Goal: Navigation & Orientation: Find specific page/section

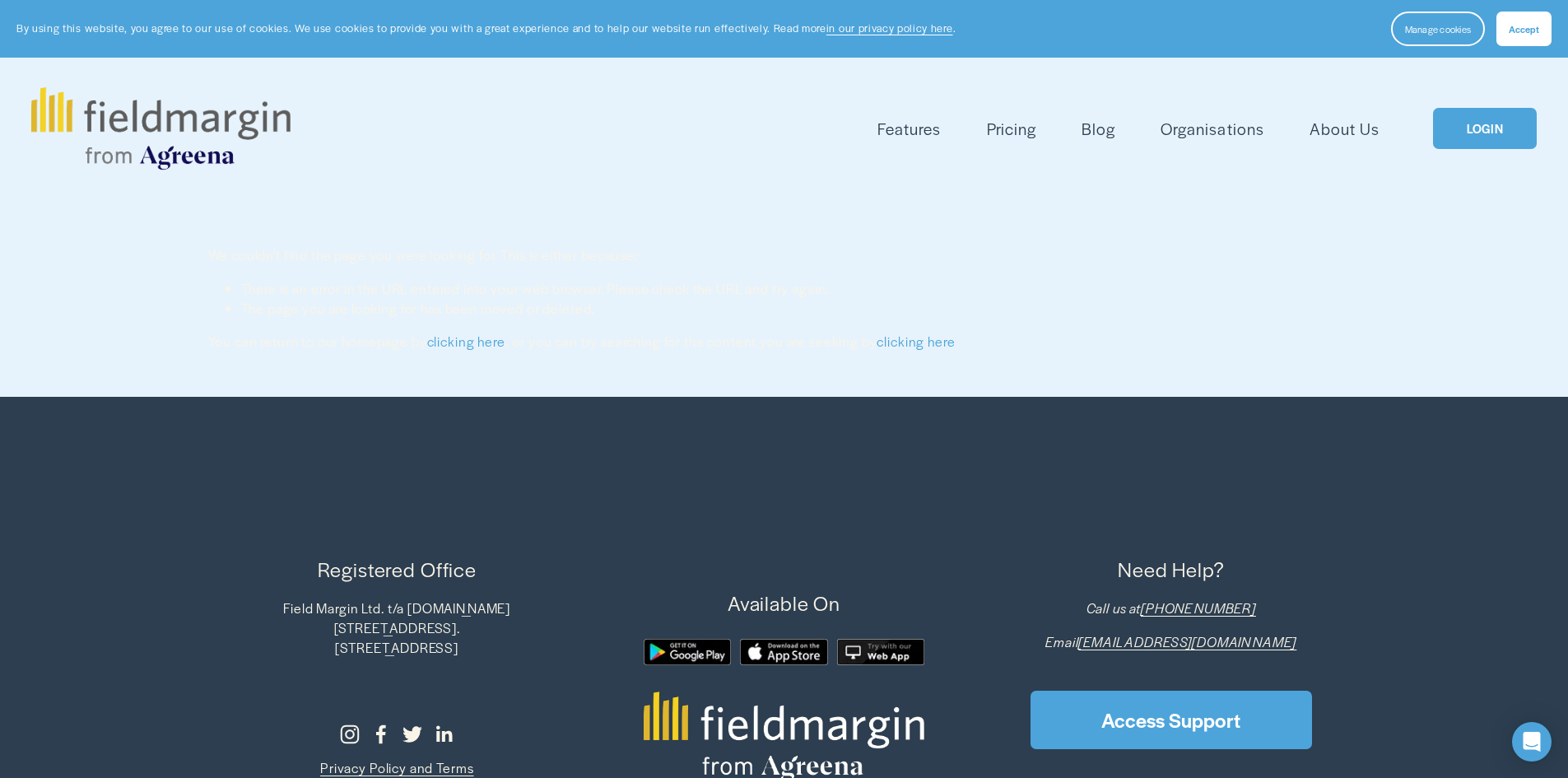
click at [1480, 124] on link "LOGIN" at bounding box center [1484, 128] width 104 height 42
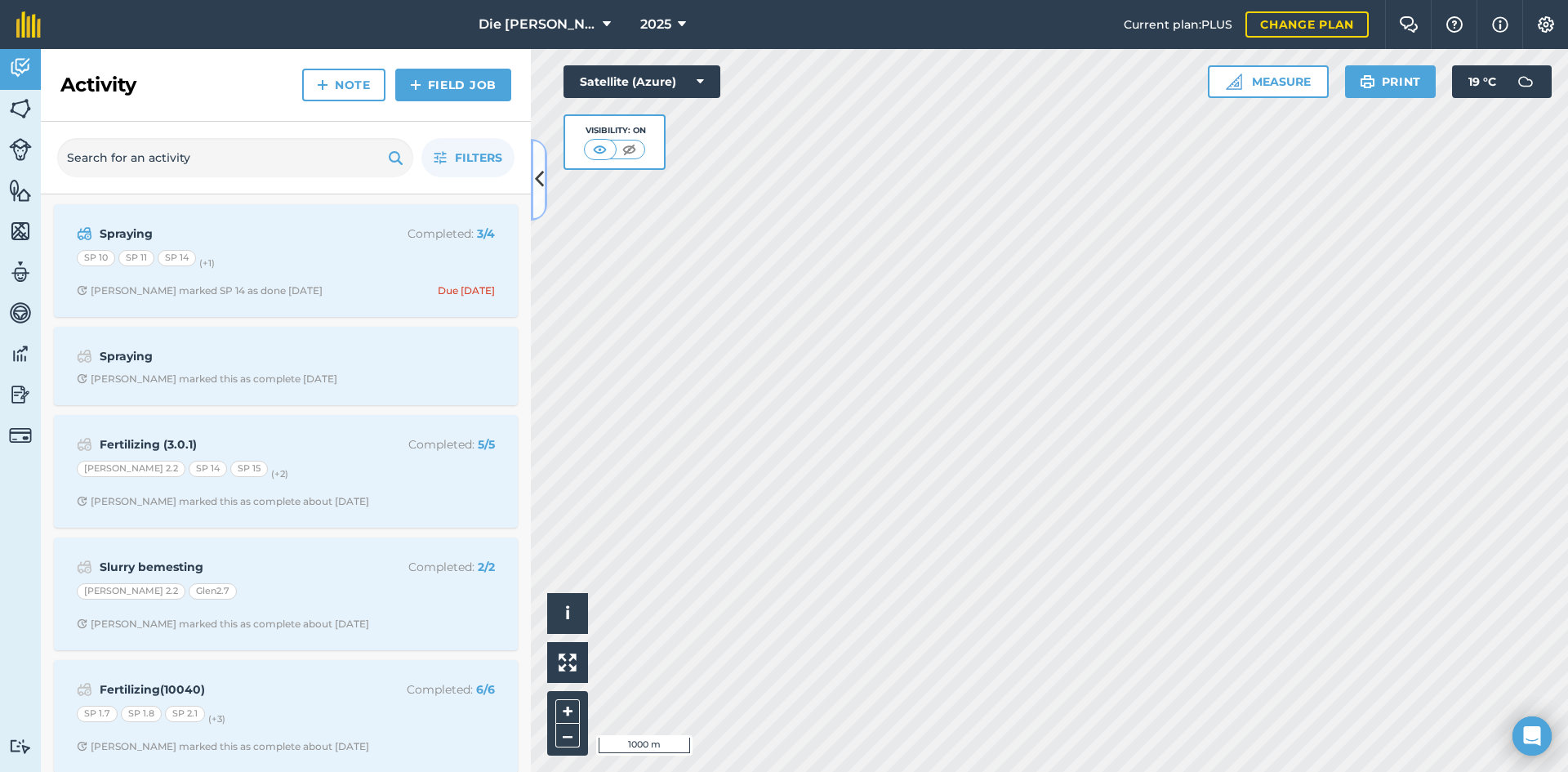
click at [541, 186] on icon at bounding box center [539, 179] width 9 height 29
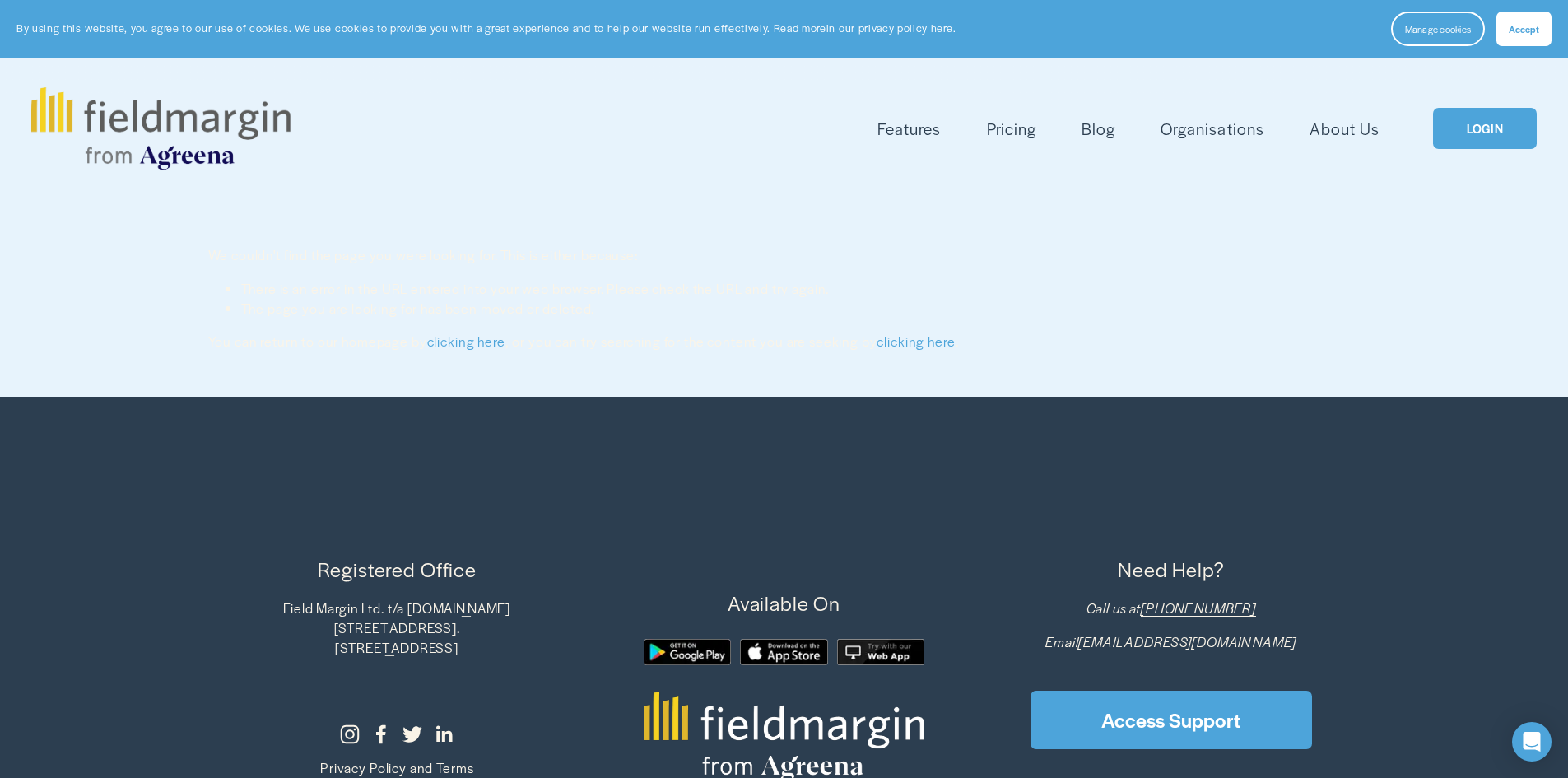
click at [1483, 133] on link "LOGIN" at bounding box center [1484, 128] width 104 height 42
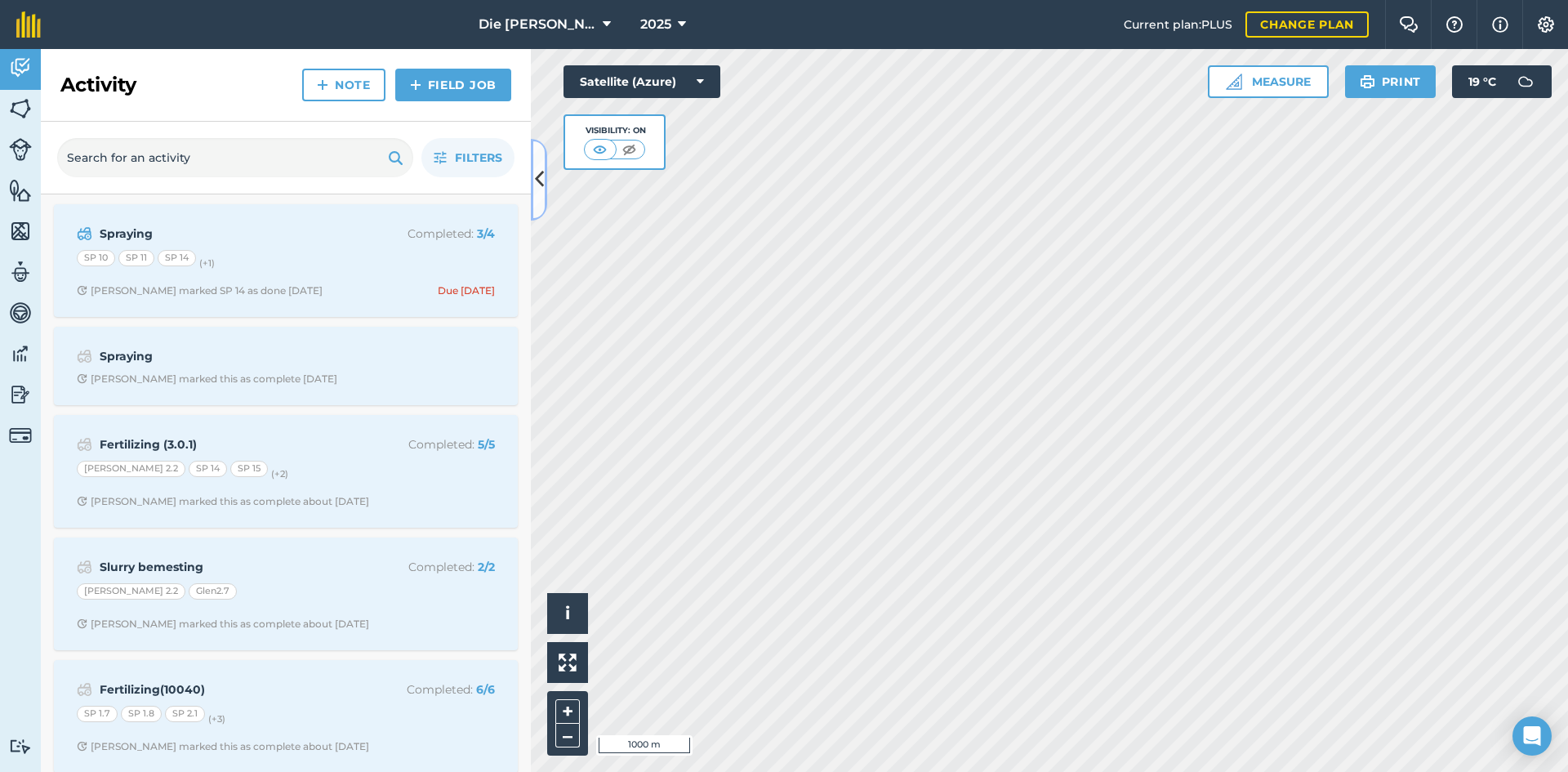
click at [544, 178] on button at bounding box center [539, 179] width 16 height 82
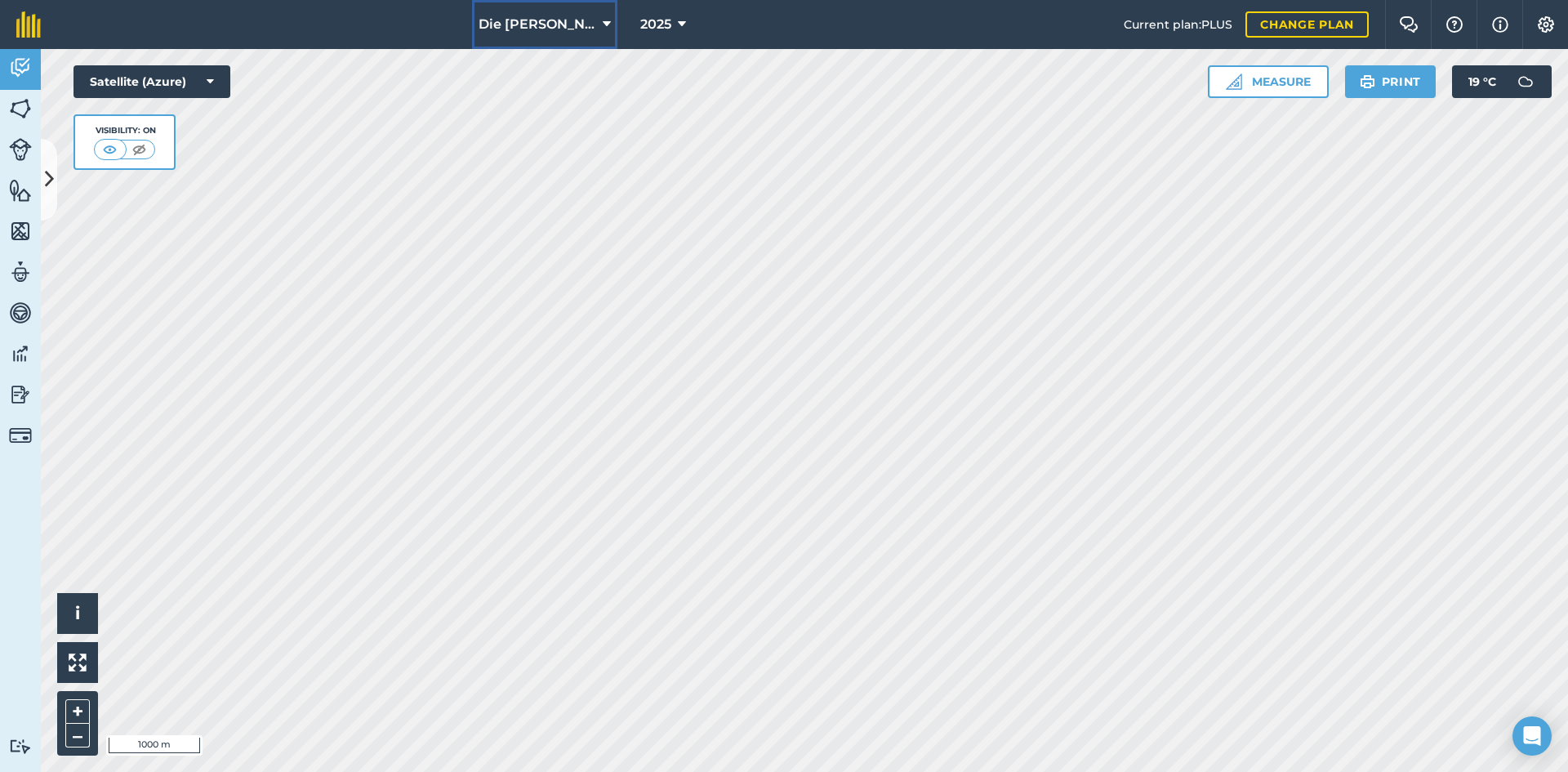
click at [580, 24] on button "Die [PERSON_NAME]" at bounding box center [545, 25] width 145 height 49
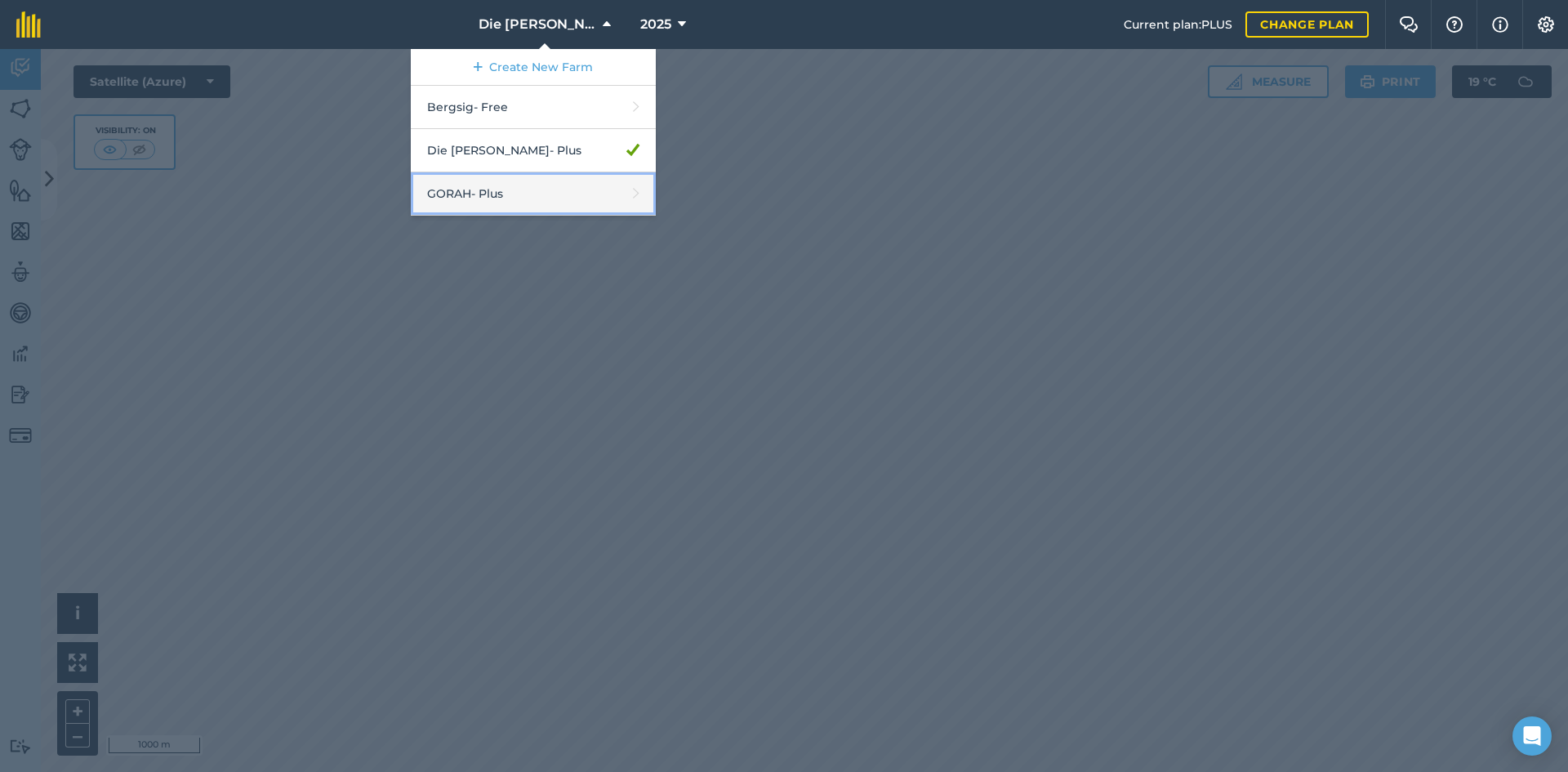
click at [552, 197] on link "GORAH - Plus" at bounding box center [534, 194] width 245 height 43
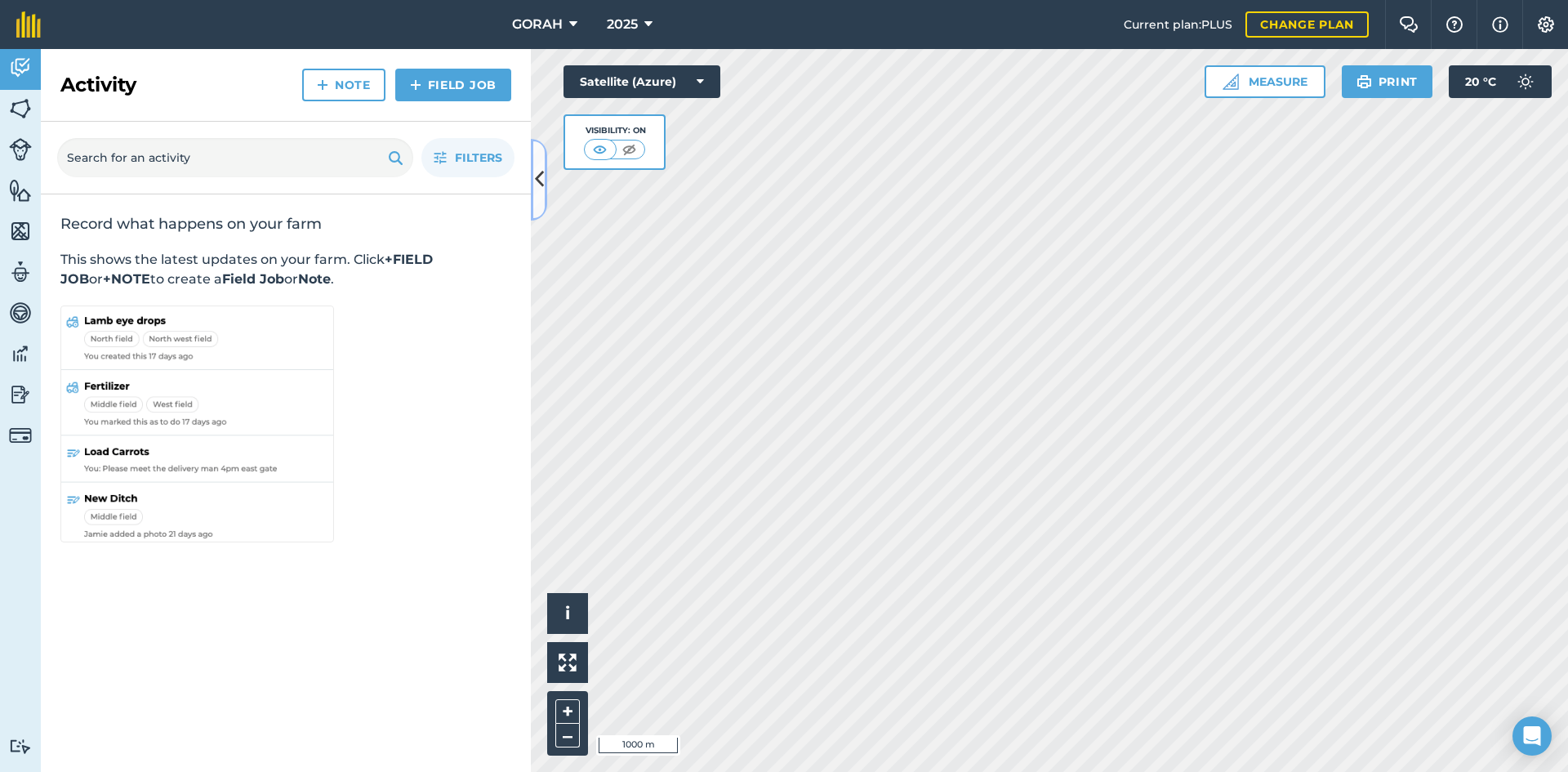
click at [540, 190] on icon at bounding box center [539, 179] width 9 height 29
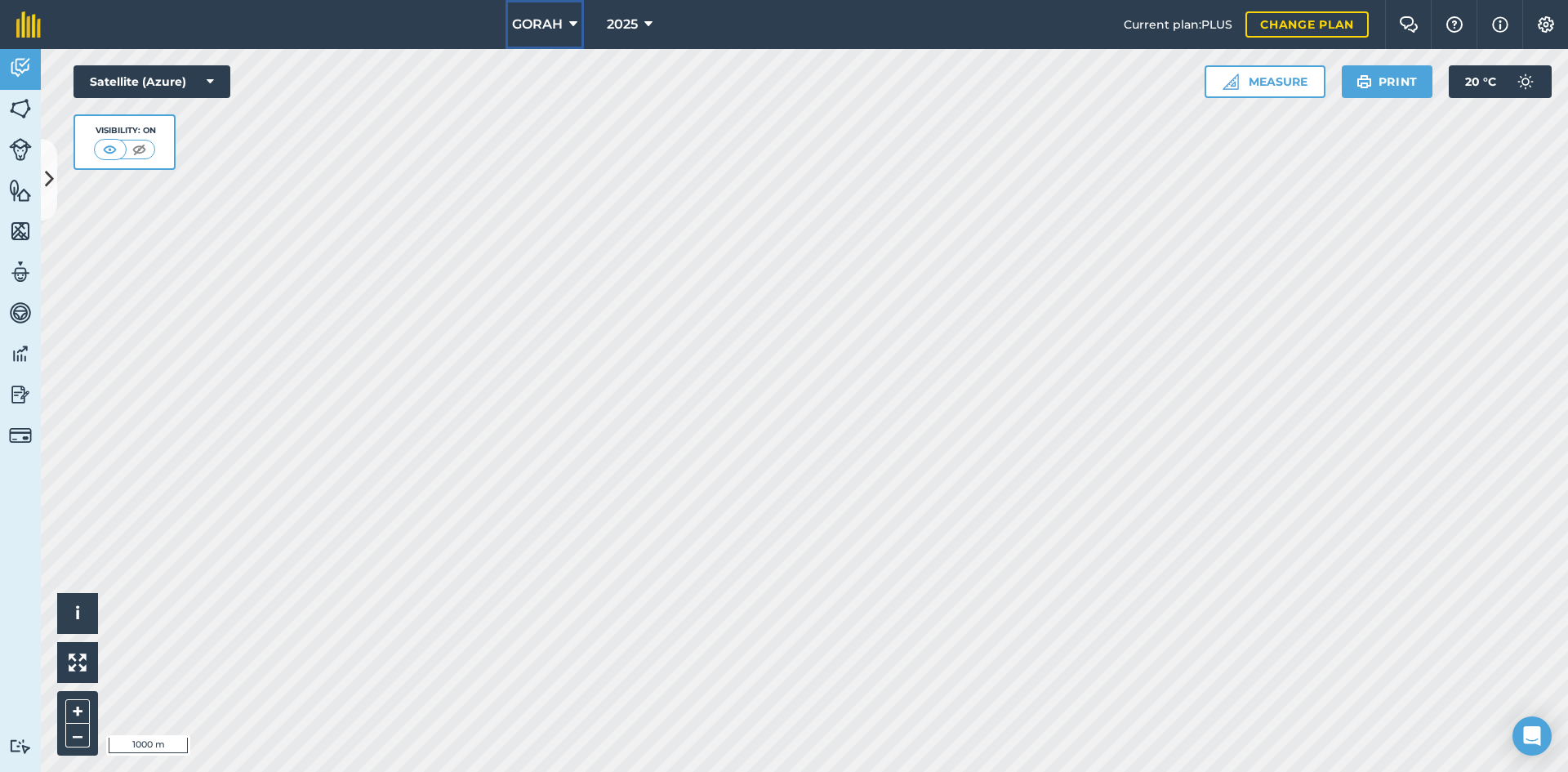
click at [573, 23] on icon at bounding box center [573, 24] width 8 height 19
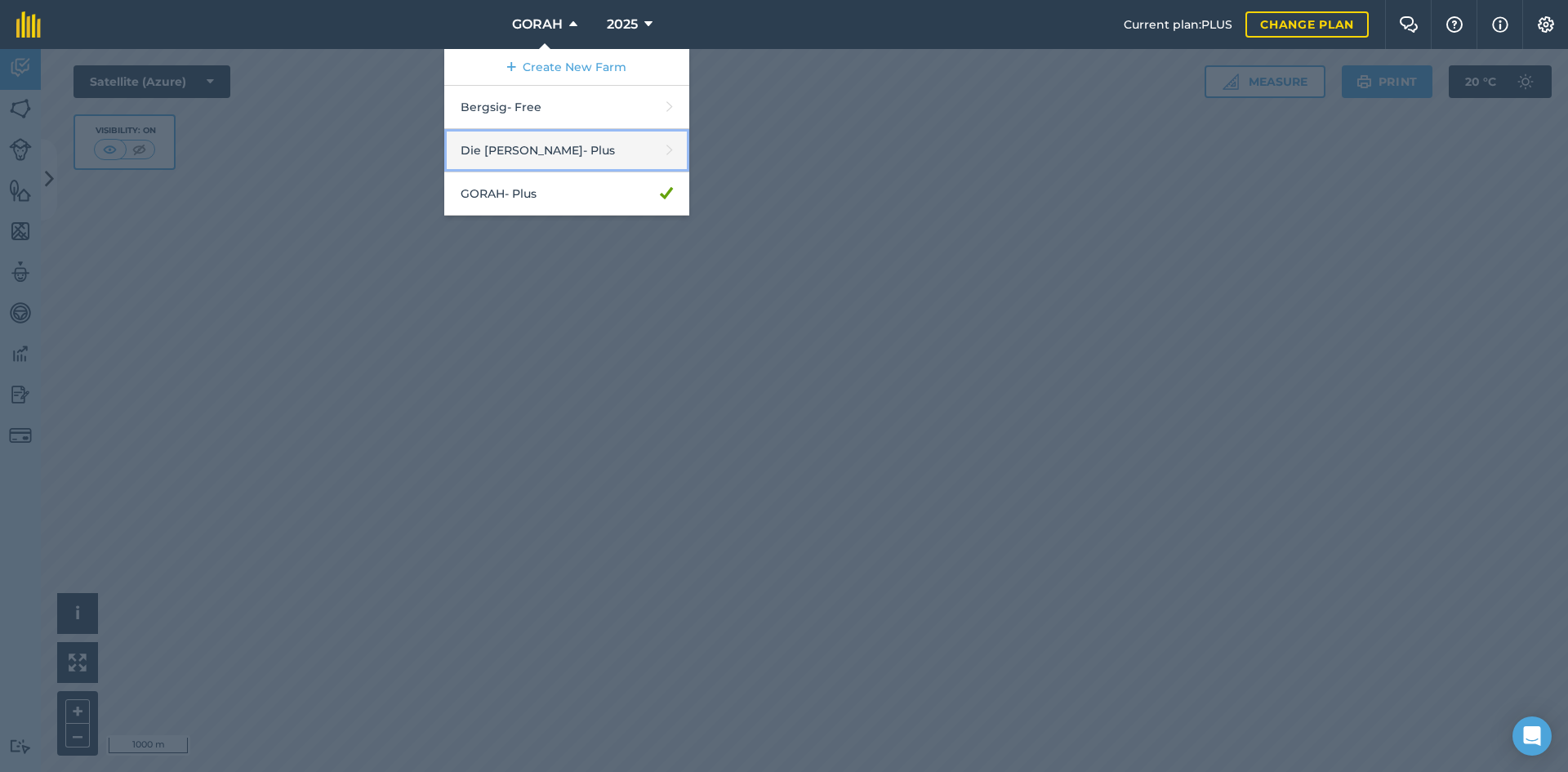
click at [549, 145] on link "Die Glen - Plus" at bounding box center [567, 151] width 245 height 43
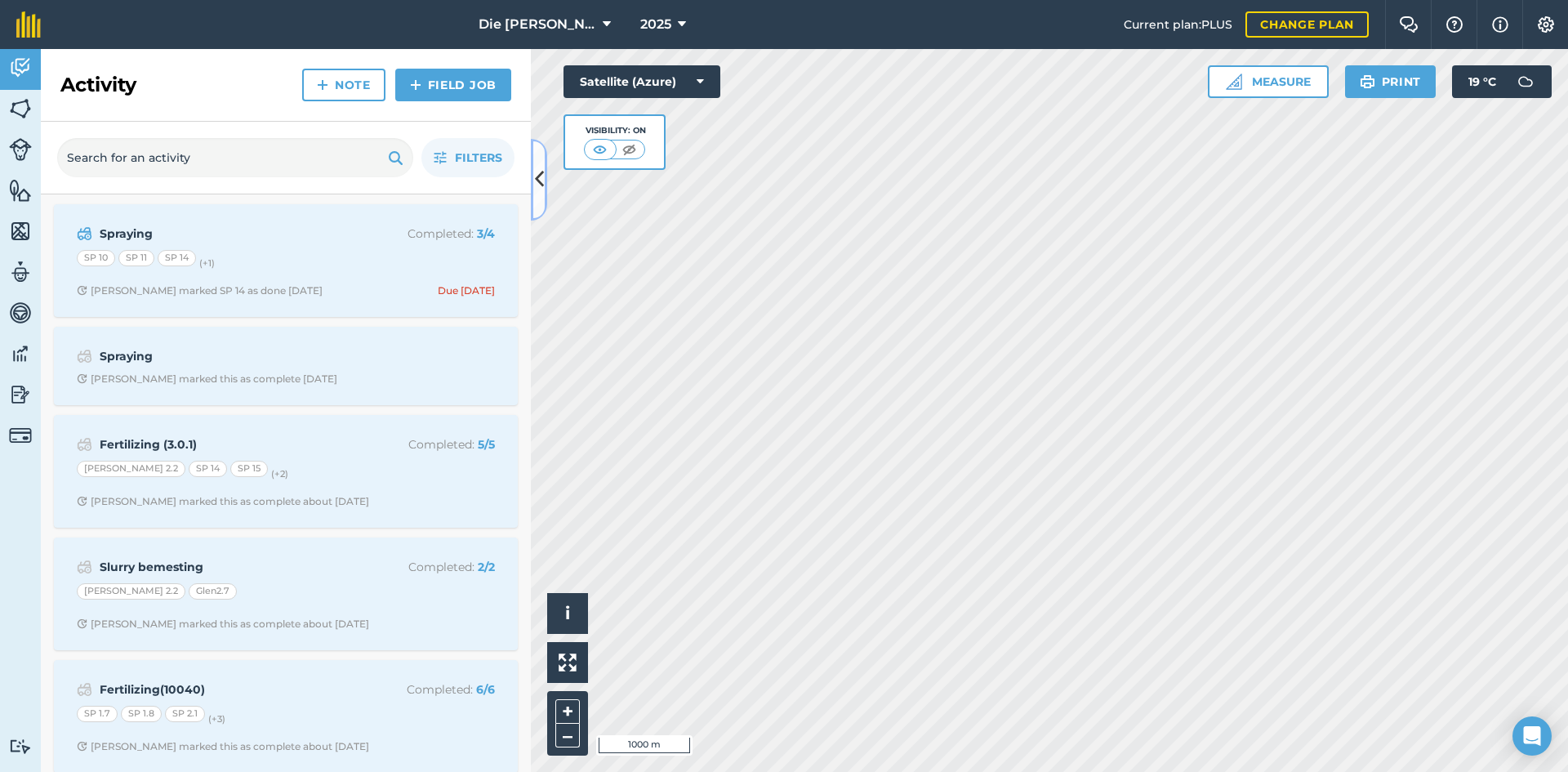
click at [546, 188] on button at bounding box center [539, 179] width 16 height 82
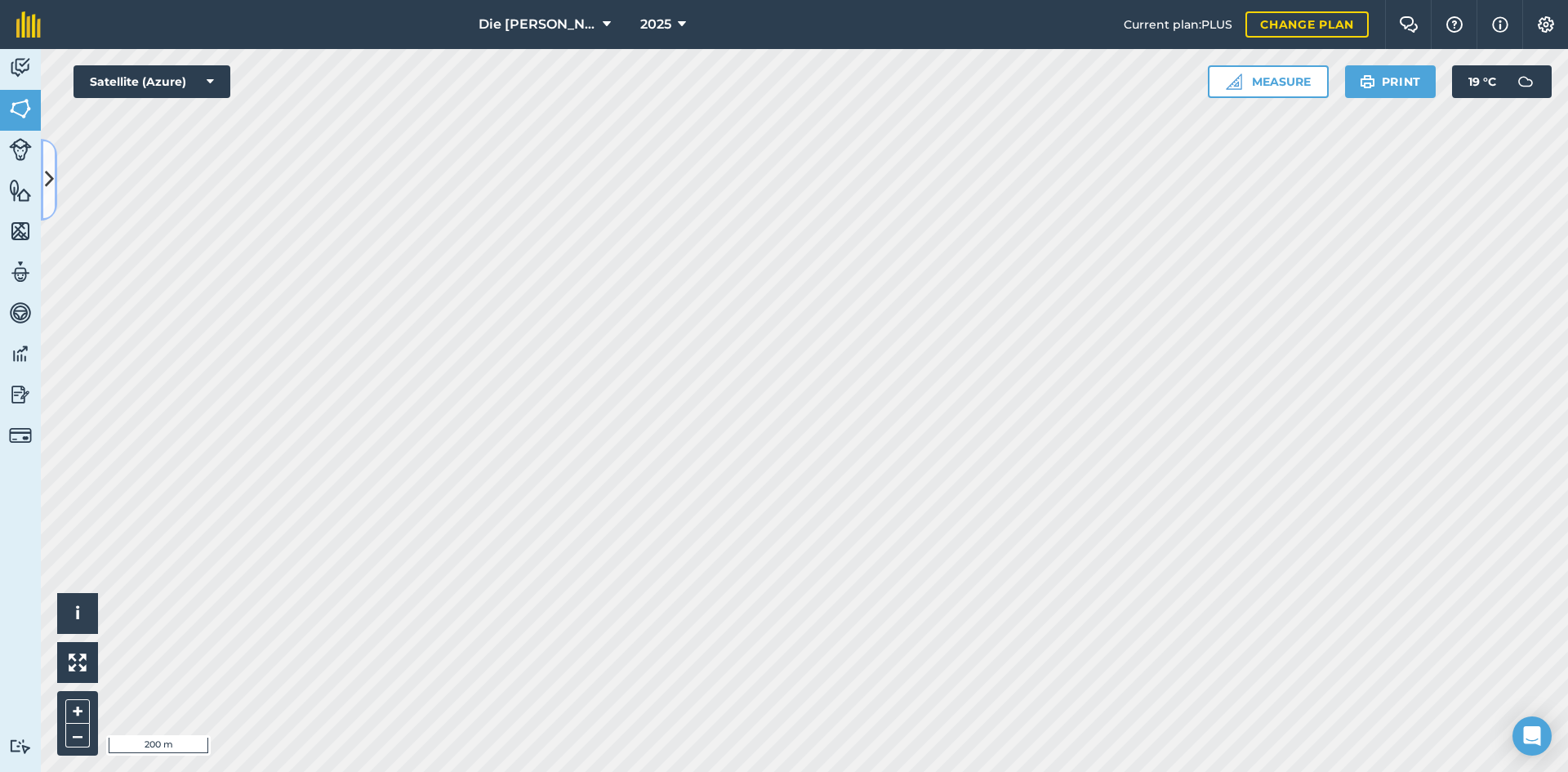
click at [51, 184] on icon at bounding box center [49, 179] width 9 height 29
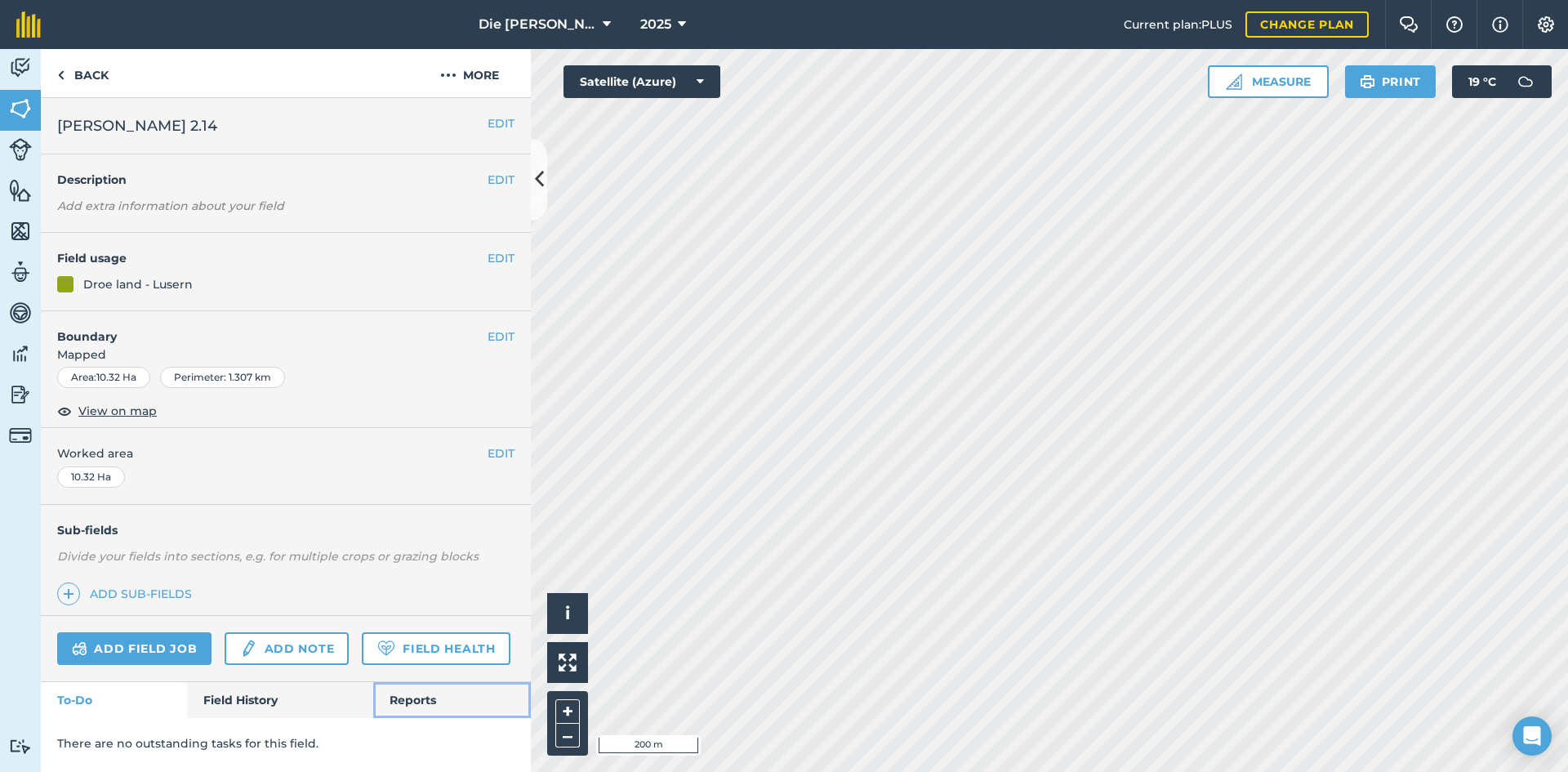
click at [407, 705] on link "Reports" at bounding box center [452, 699] width 157 height 36
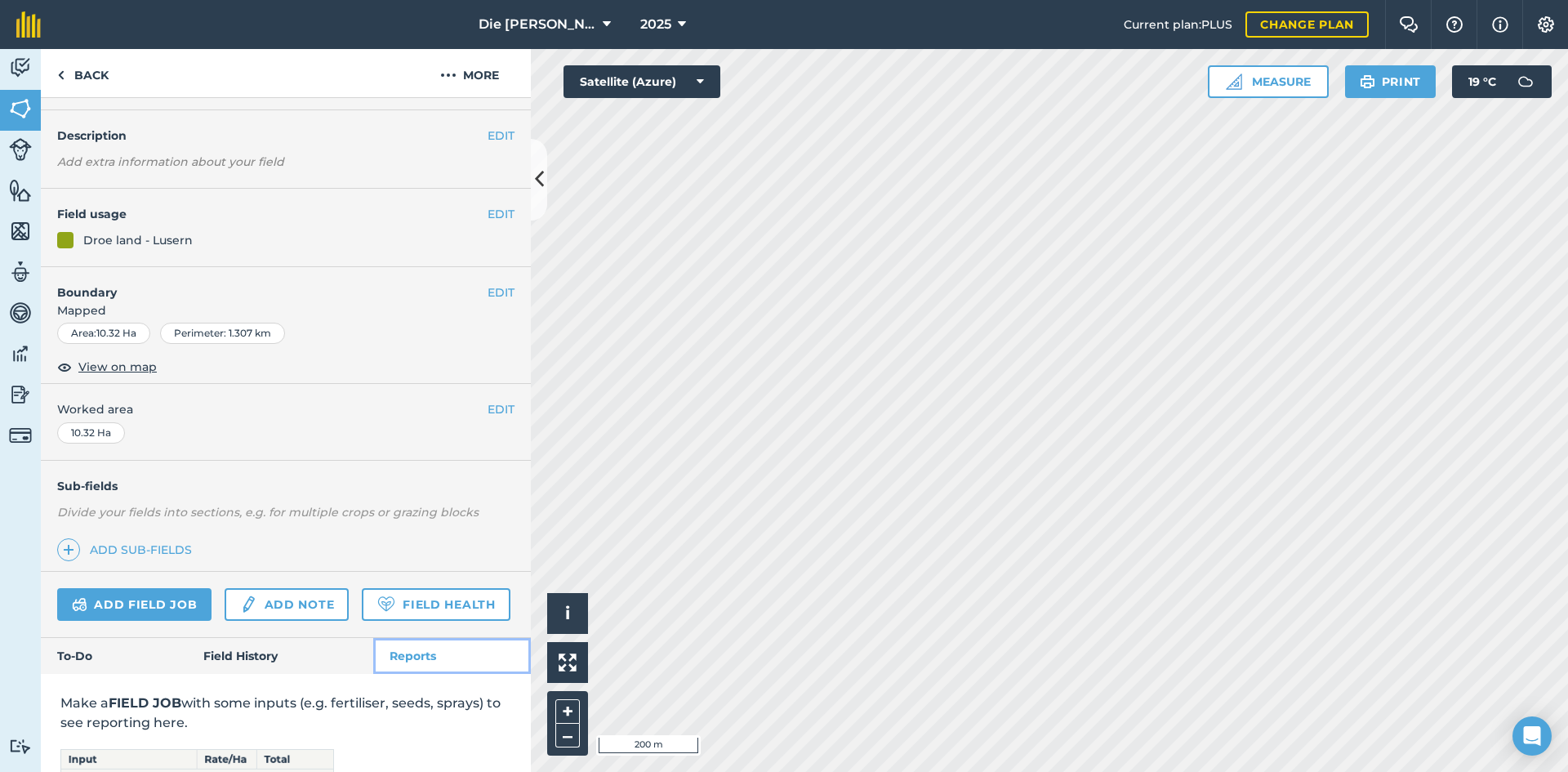
scroll to position [86, 0]
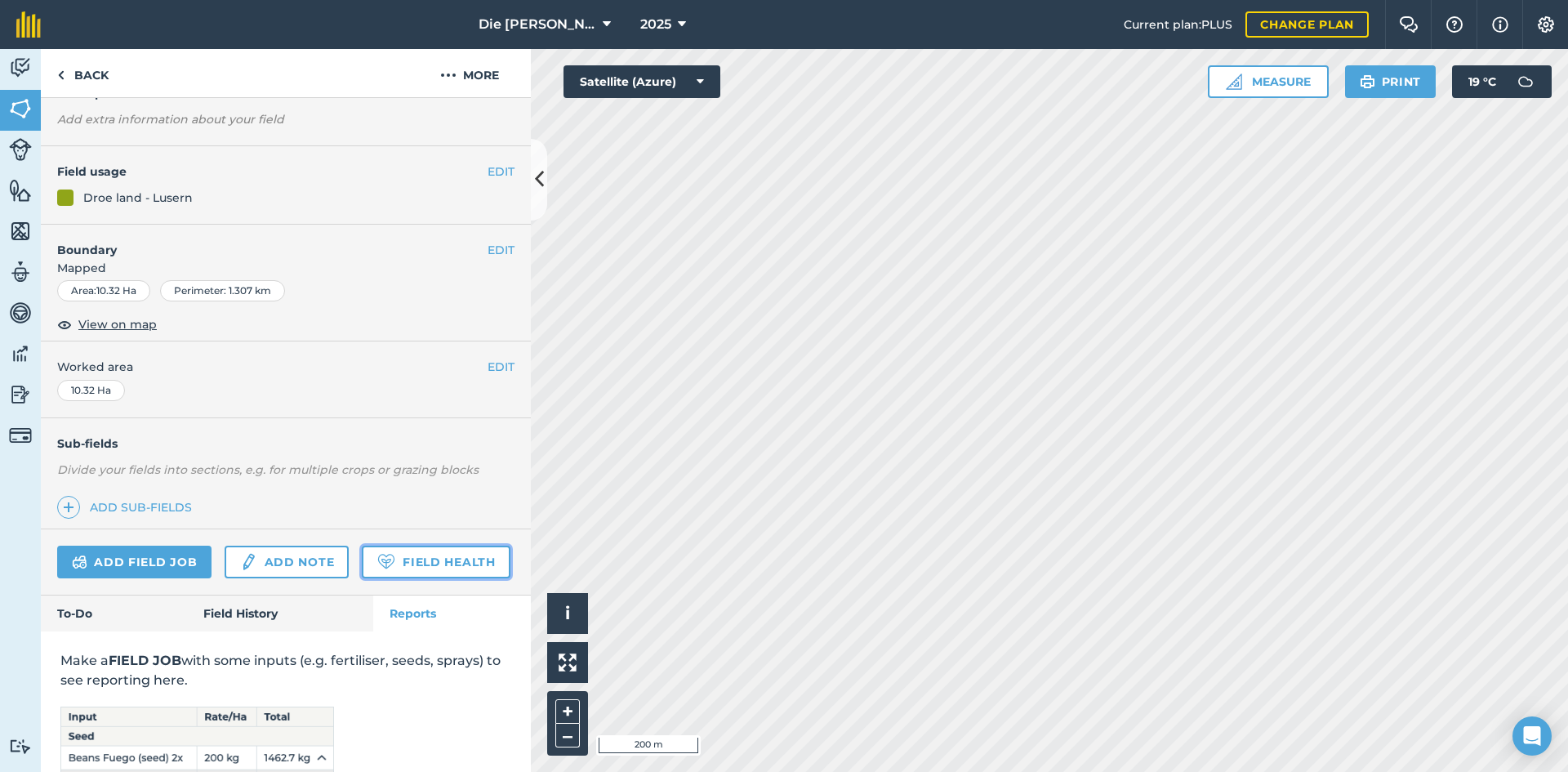
click at [362, 578] on link "Field Health" at bounding box center [436, 561] width 148 height 33
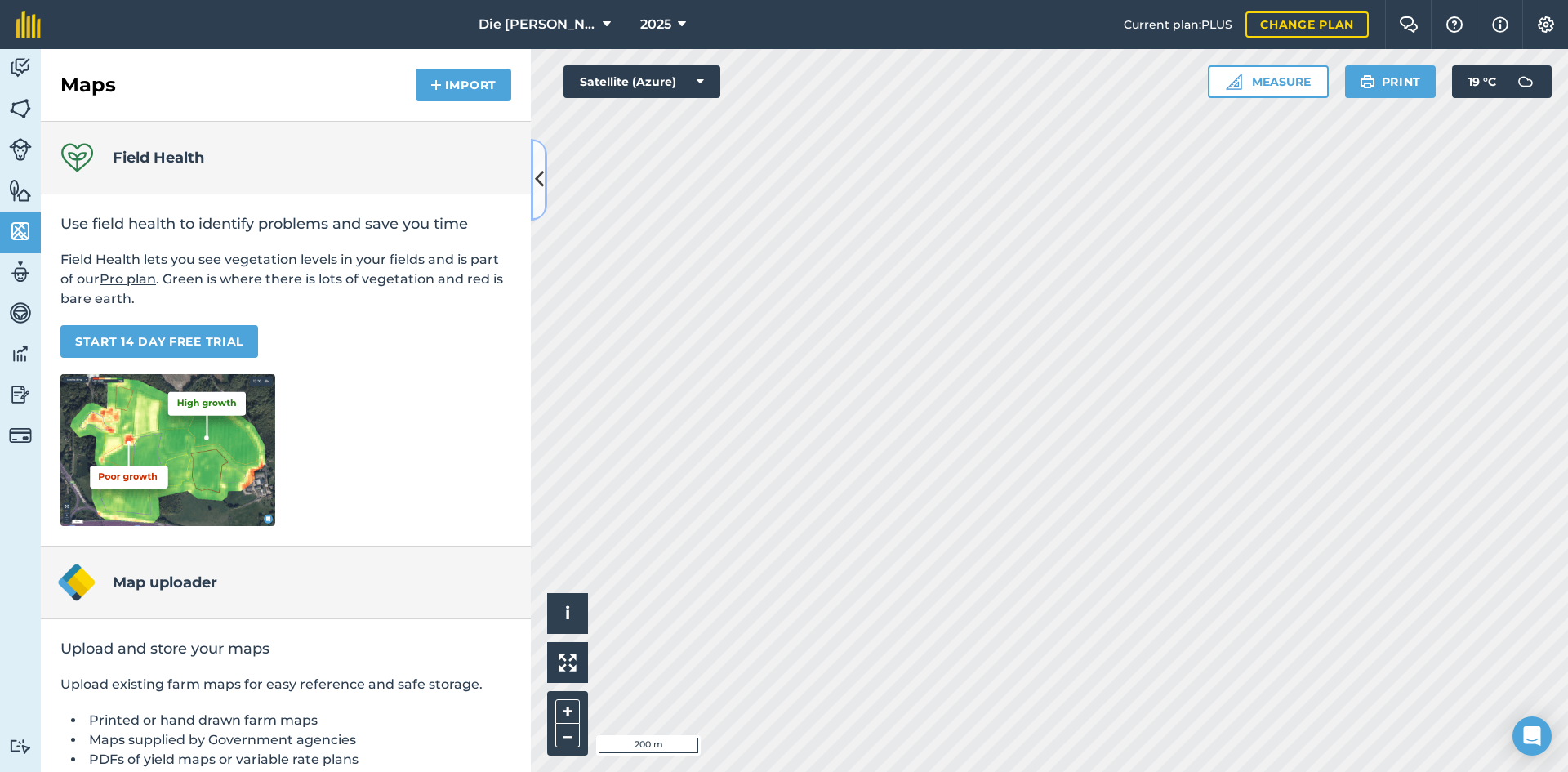
click at [539, 200] on button at bounding box center [539, 179] width 16 height 82
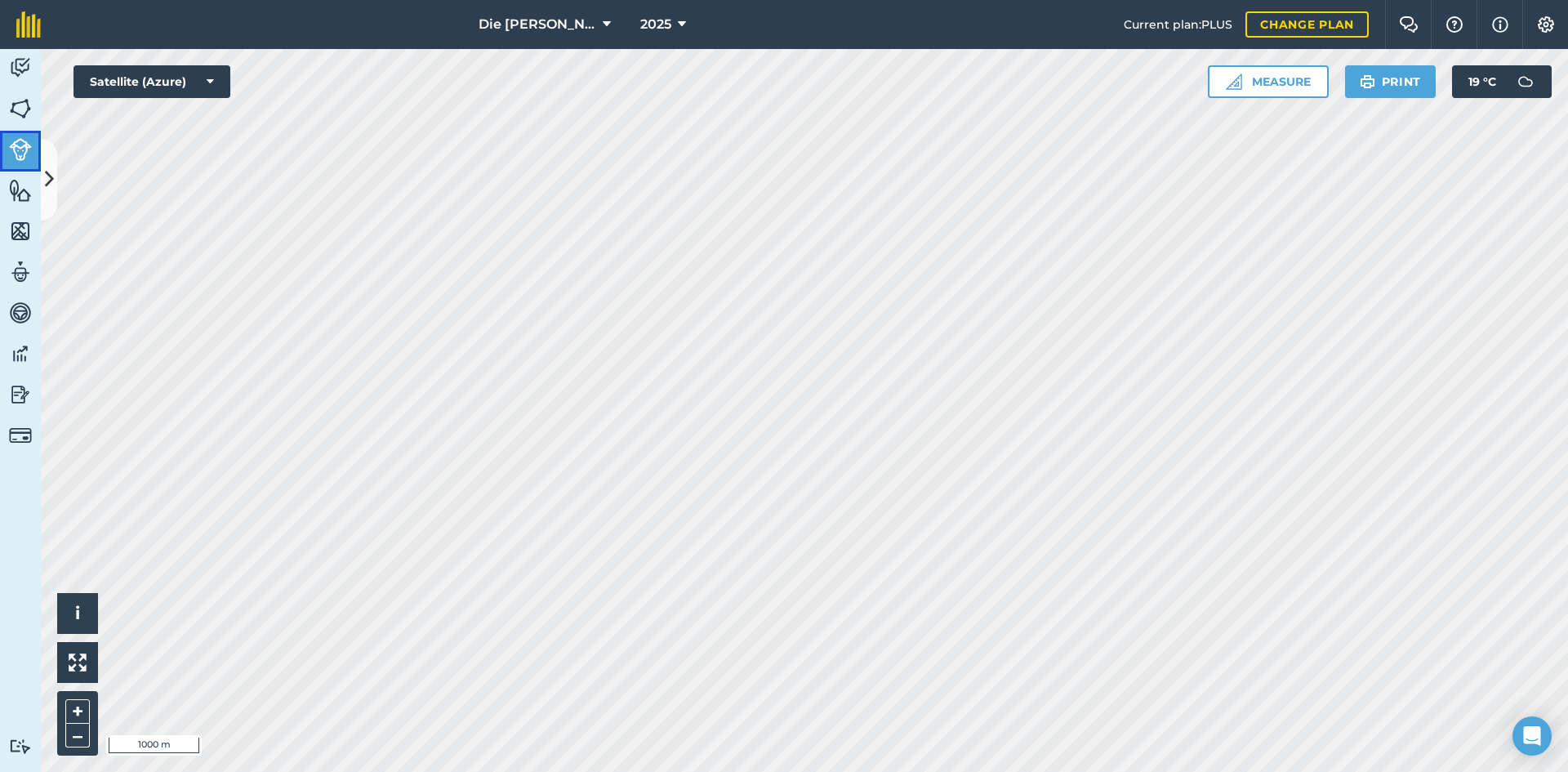
click at [19, 153] on img at bounding box center [20, 149] width 23 height 23
click at [52, 174] on icon at bounding box center [49, 179] width 9 height 29
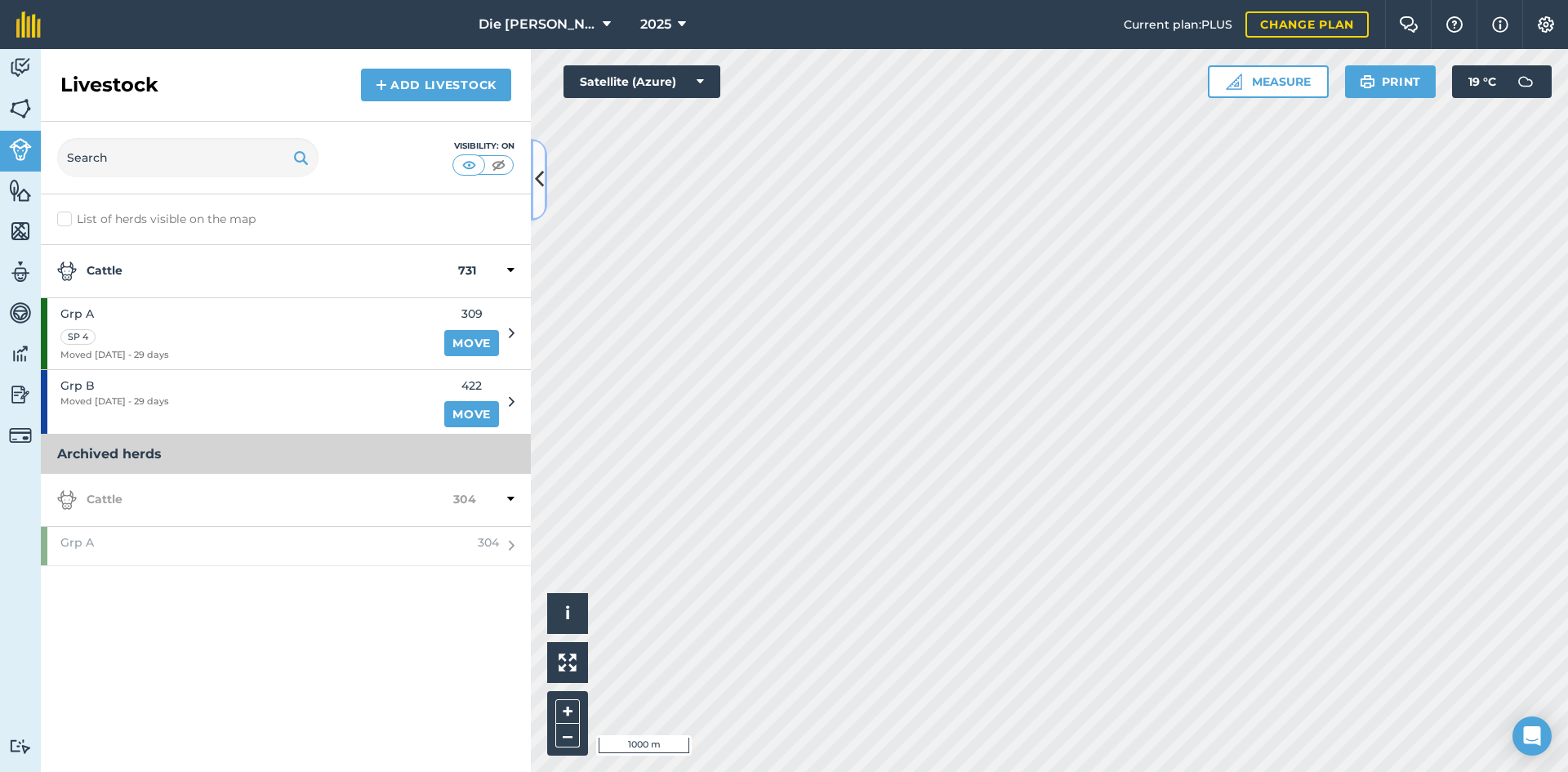
click at [540, 195] on button at bounding box center [539, 179] width 16 height 82
